Goal: Information Seeking & Learning: Learn about a topic

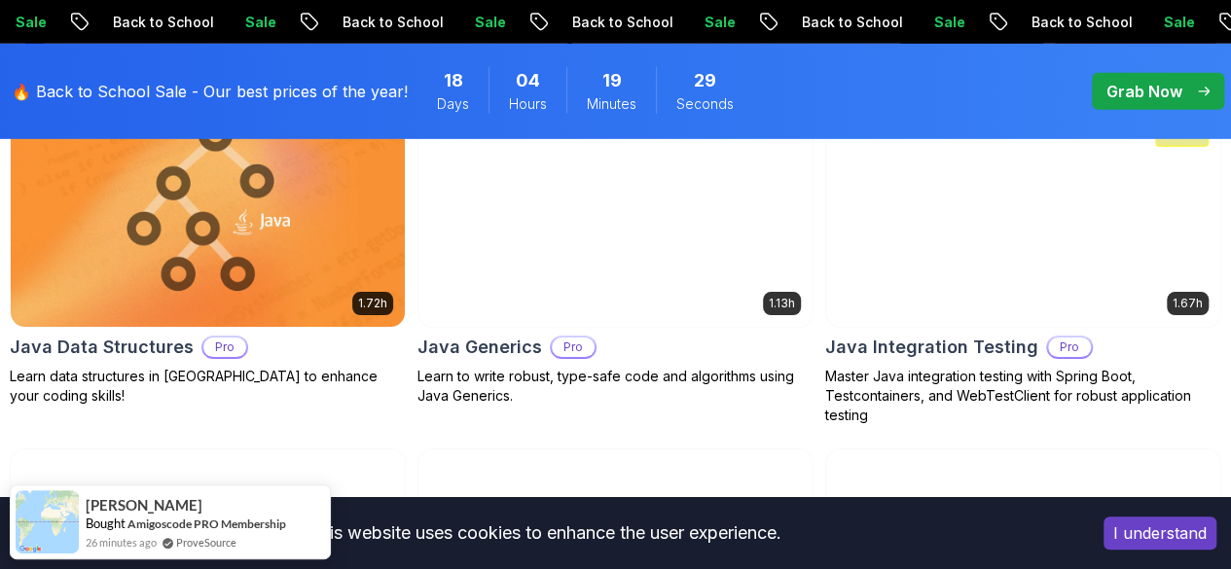
scroll to position [3113, 0]
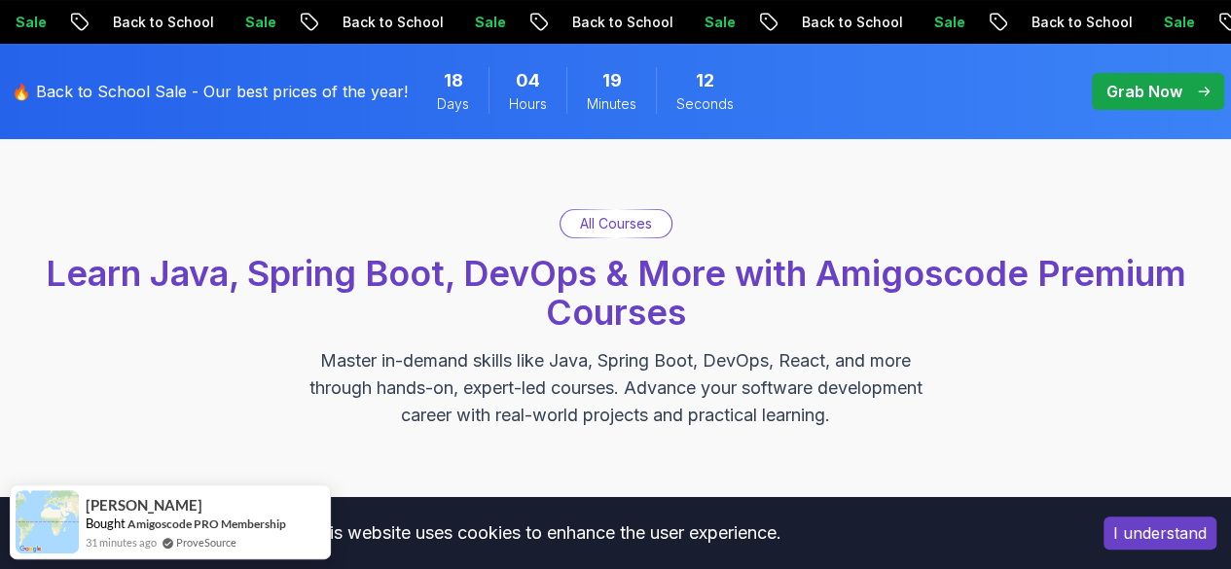
scroll to position [121, 0]
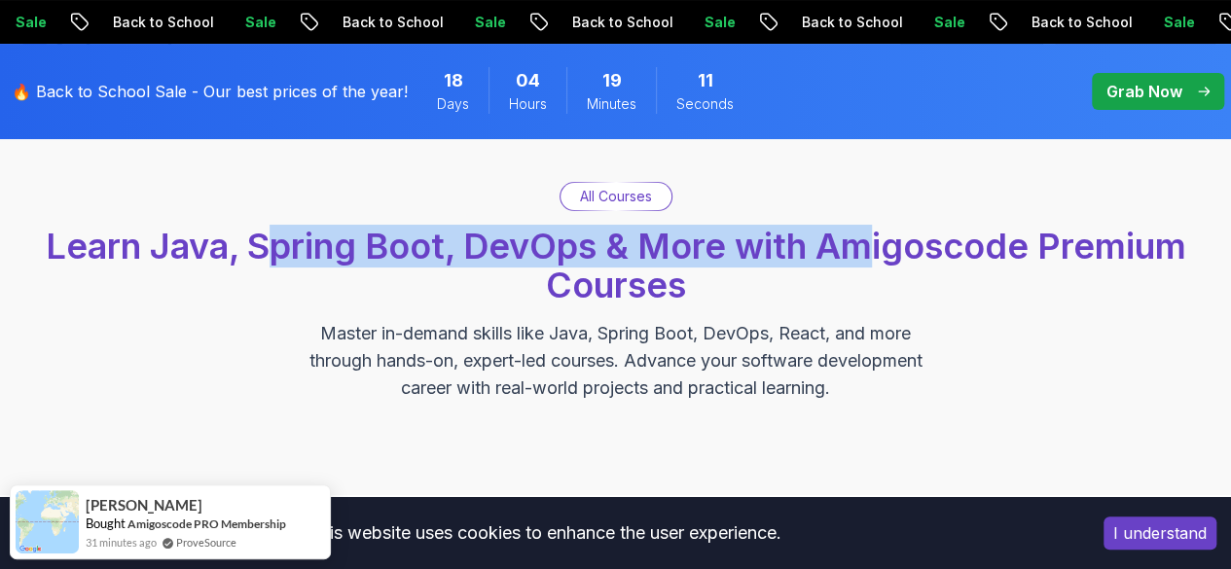
drag, startPoint x: 286, startPoint y: 252, endPoint x: 874, endPoint y: 246, distance: 587.7
click at [872, 247] on span "Learn Java, Spring Boot, DevOps & More with Amigoscode Premium Courses" at bounding box center [616, 266] width 1140 height 82
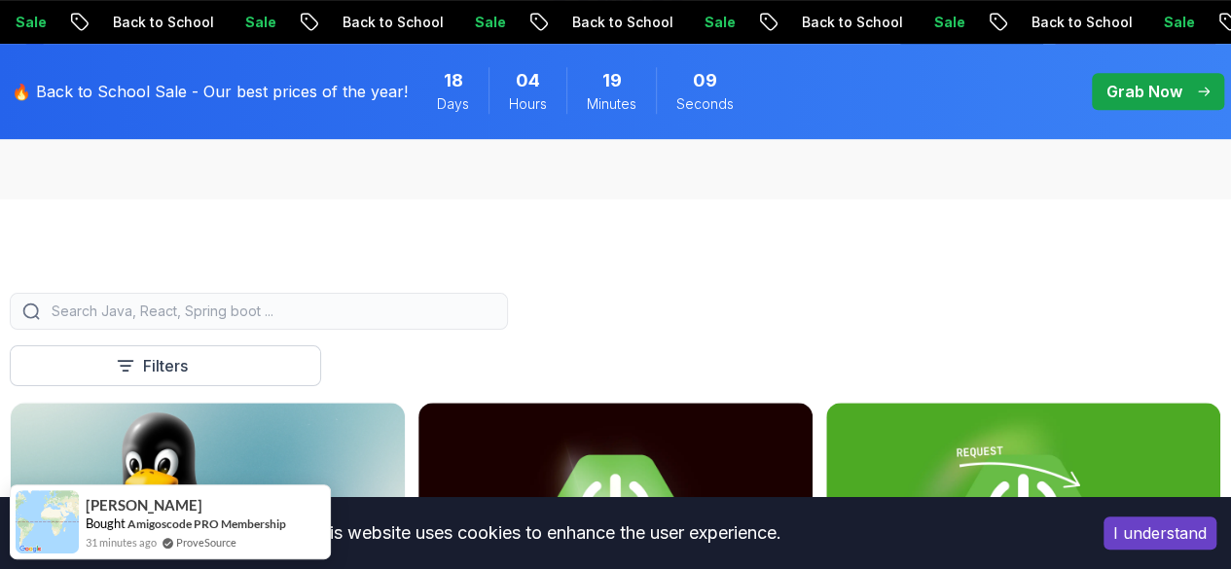
scroll to position [417, 0]
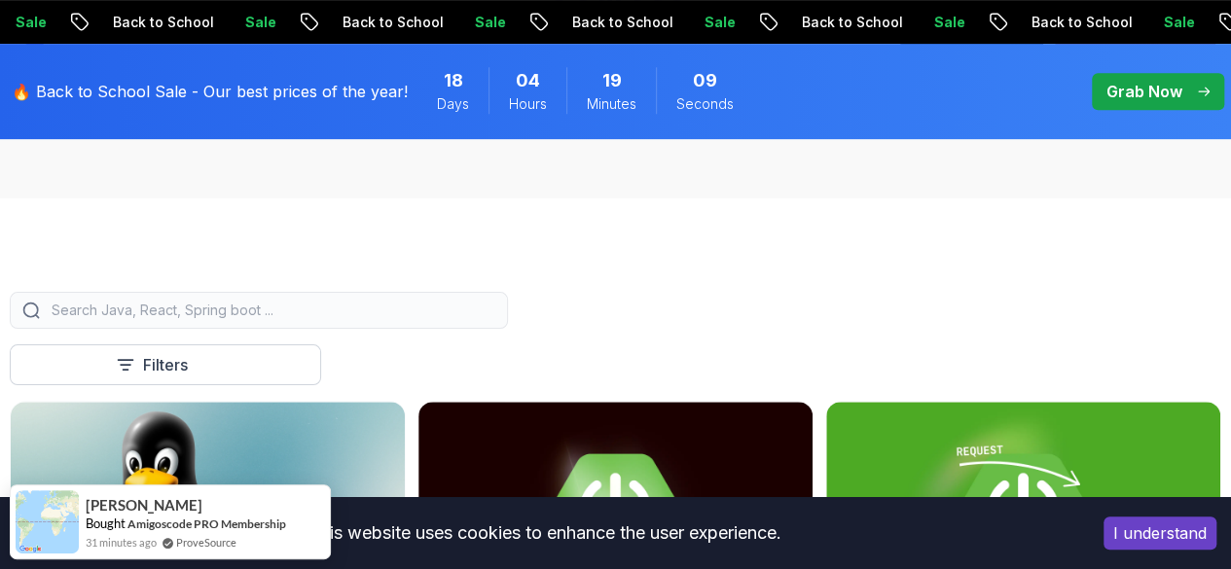
click at [495, 320] on input "search" at bounding box center [272, 310] width 448 height 19
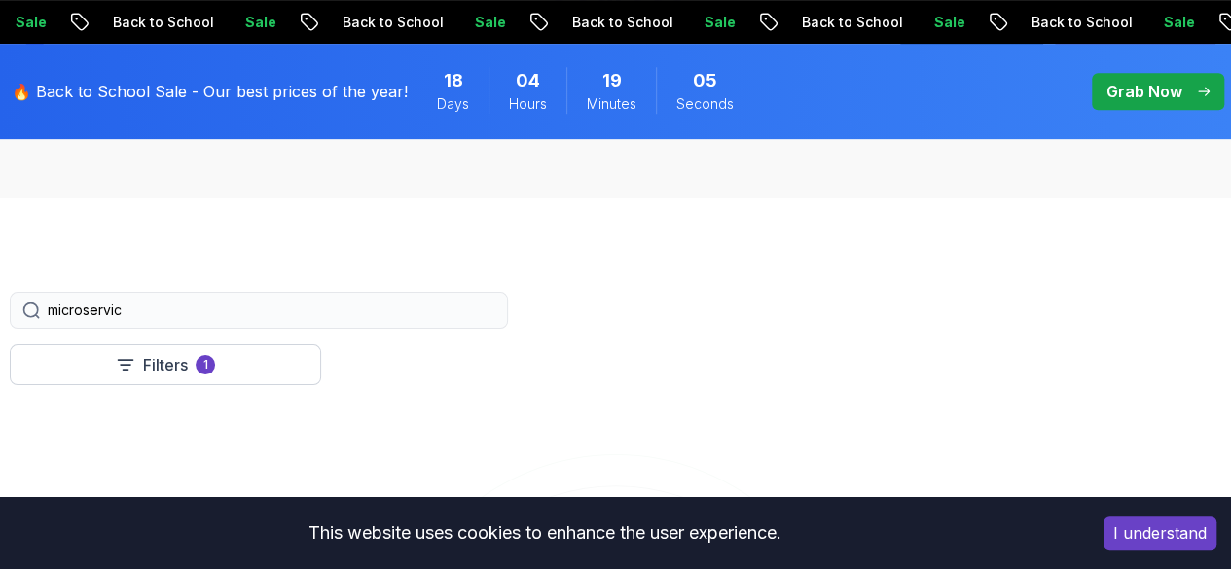
type input "microservice"
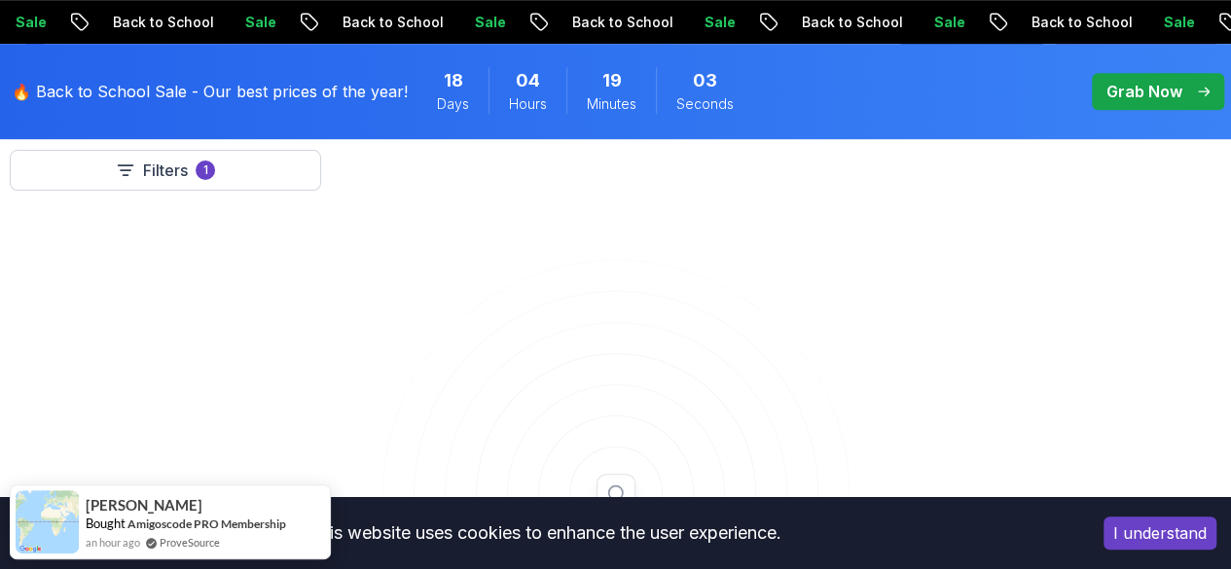
scroll to position [515, 0]
type input "mi"
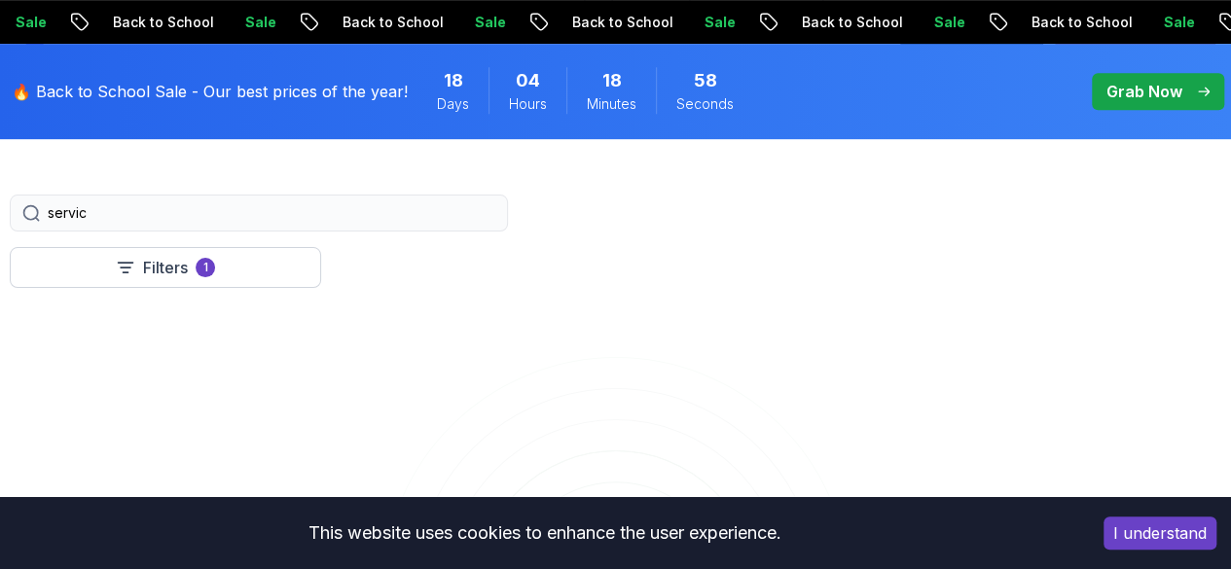
type input "service"
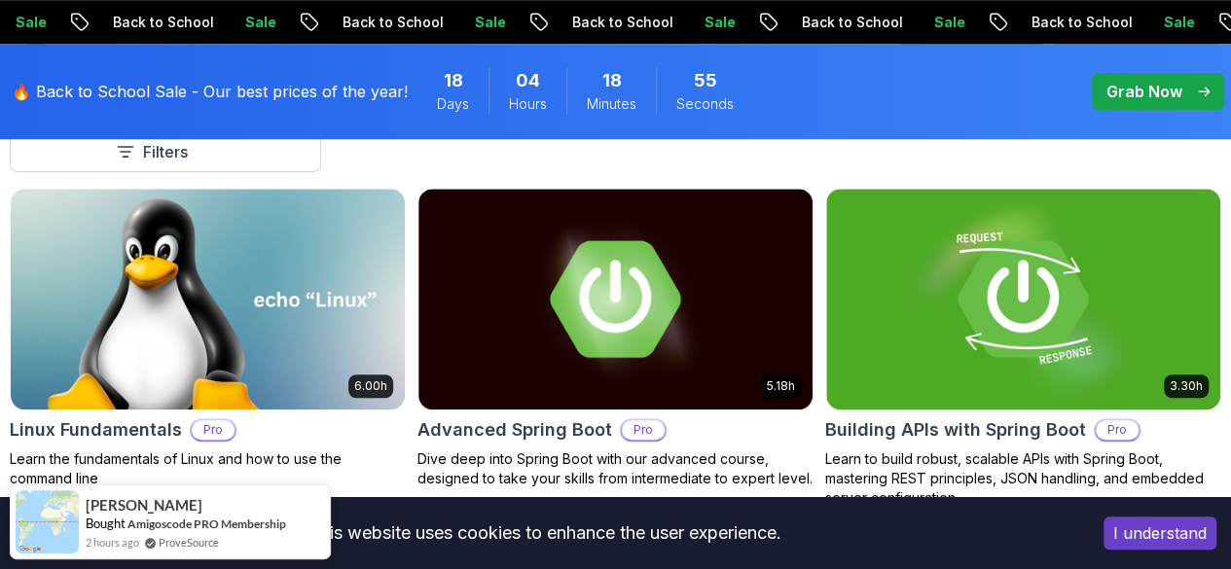
scroll to position [612, 0]
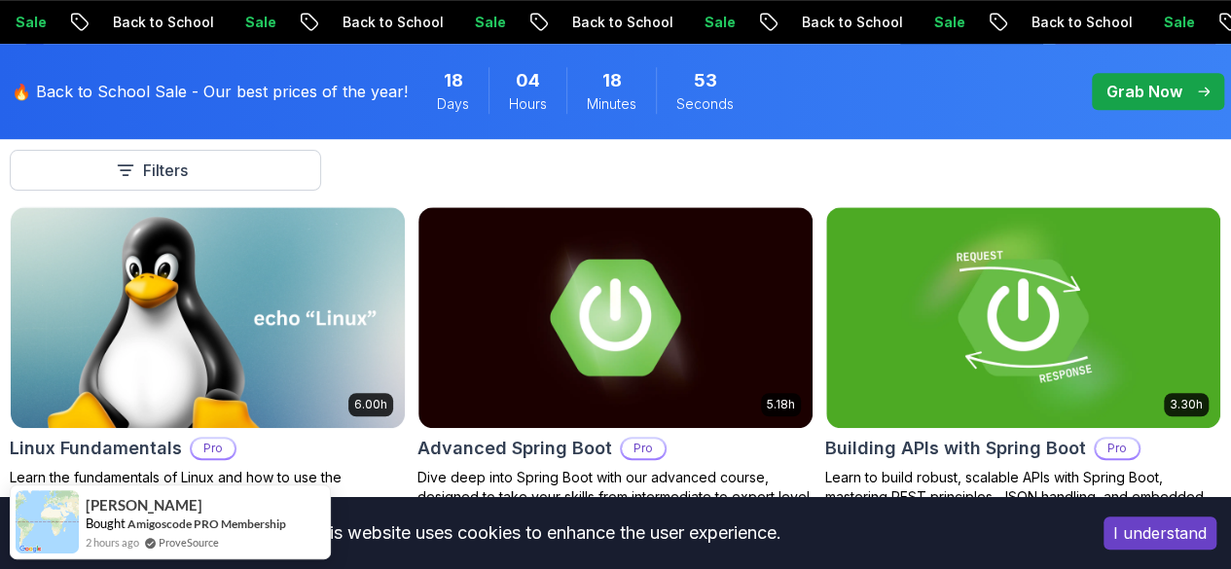
click at [0, 0] on button "Pro" at bounding box center [0, 0] width 0 height 0
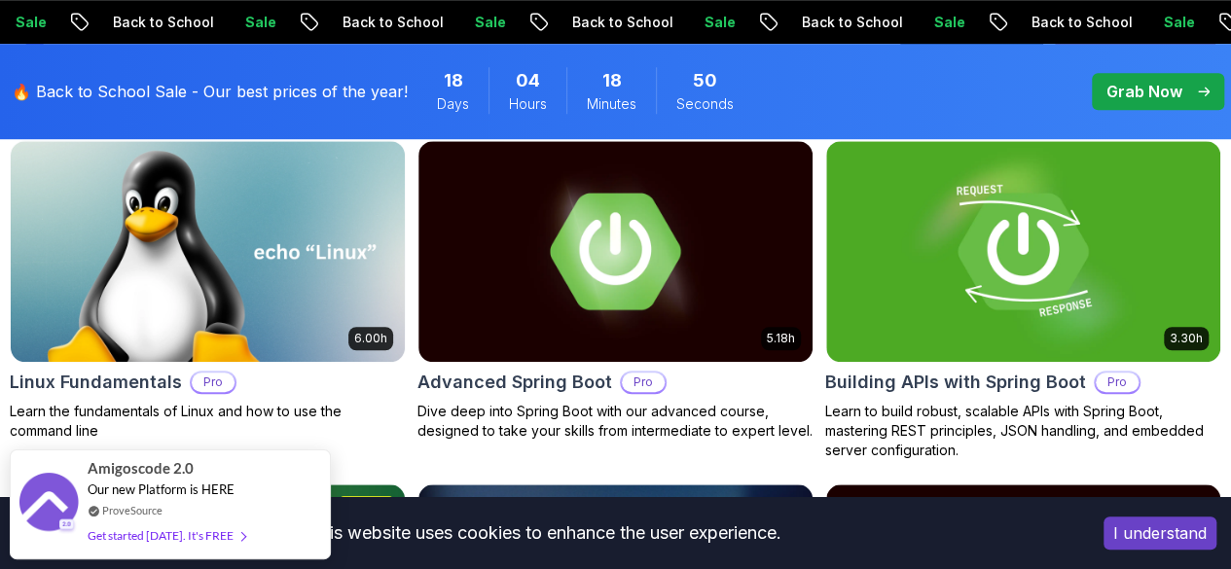
scroll to position [709, 0]
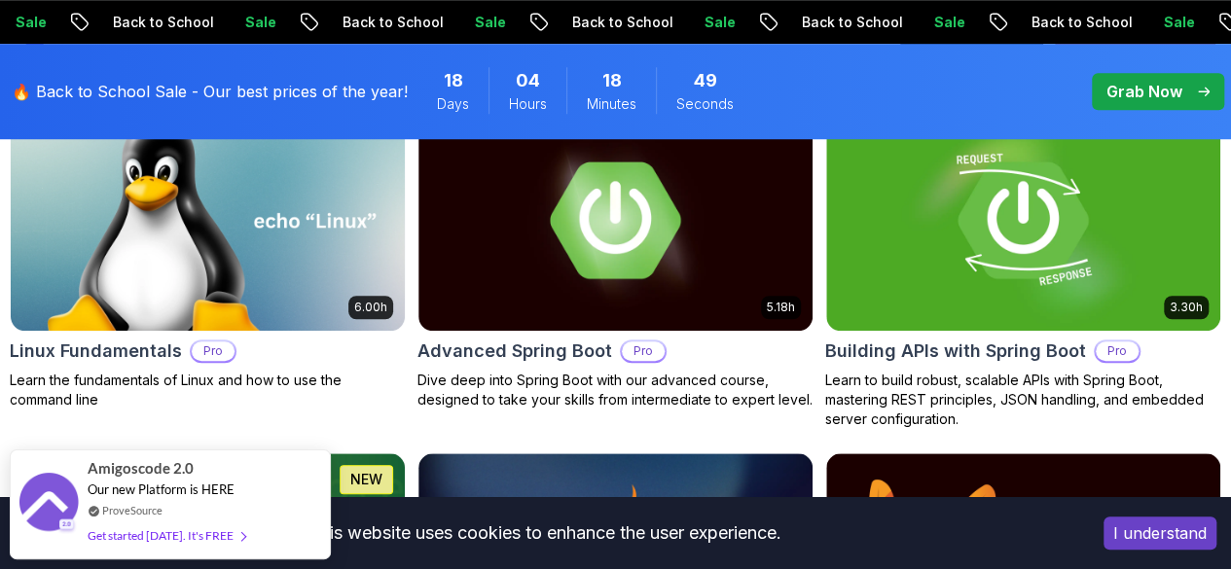
click at [0, 0] on p "Course" at bounding box center [0, 0] width 0 height 0
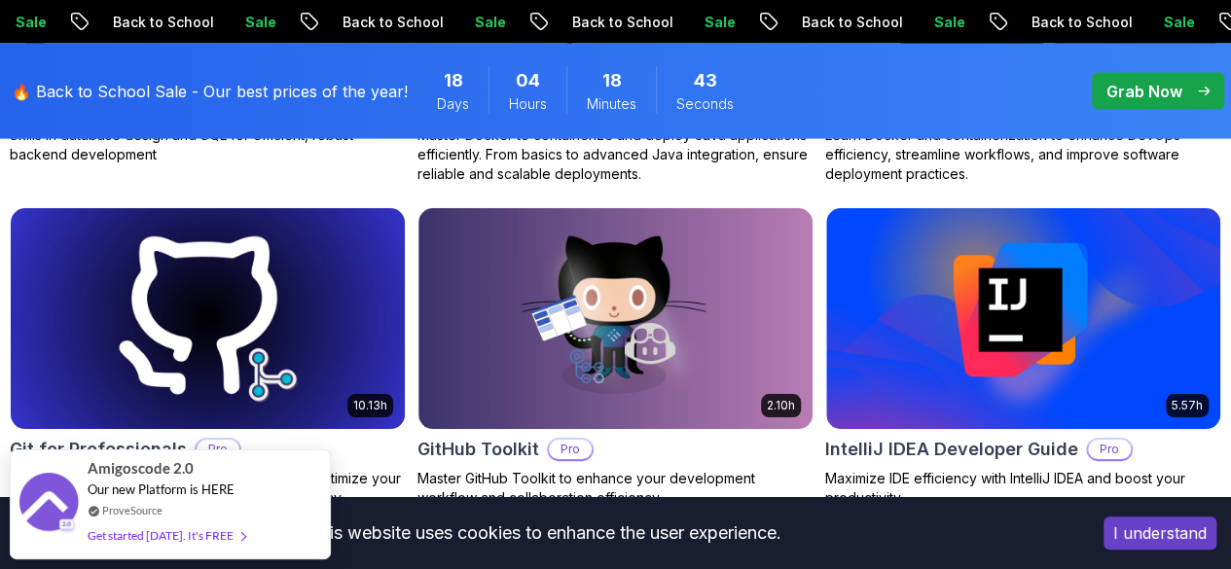
scroll to position [1974, 0]
